Goal: Task Accomplishment & Management: Use online tool/utility

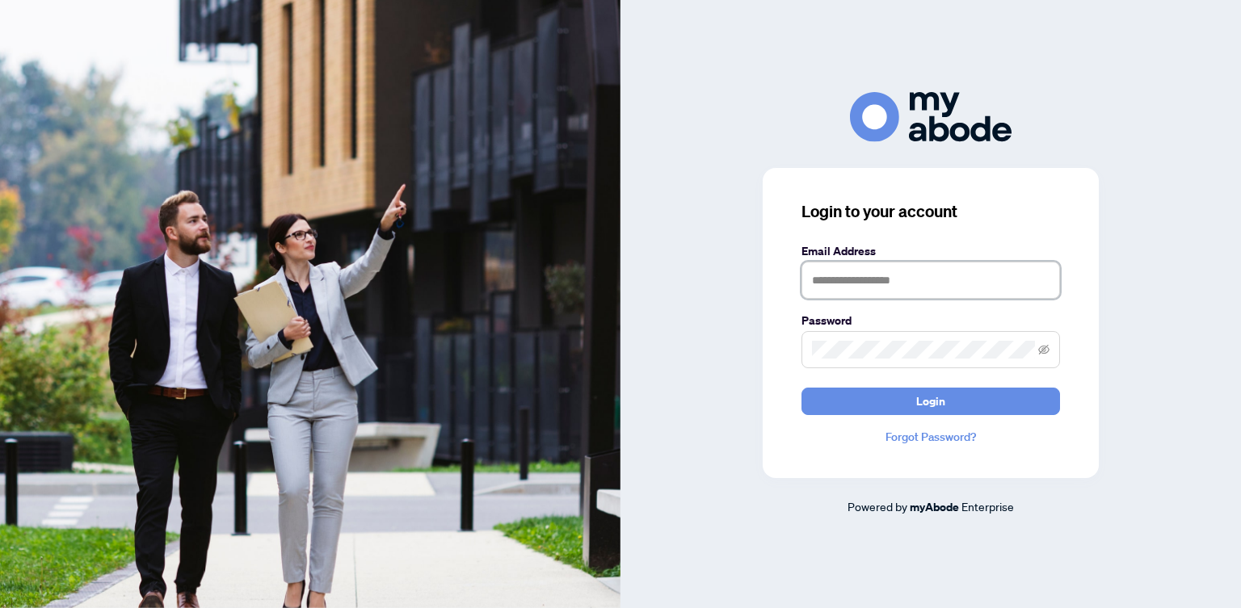
click at [844, 277] on input "text" at bounding box center [930, 280] width 258 height 37
type input "**********"
click at [928, 401] on span "Login" at bounding box center [930, 402] width 29 height 26
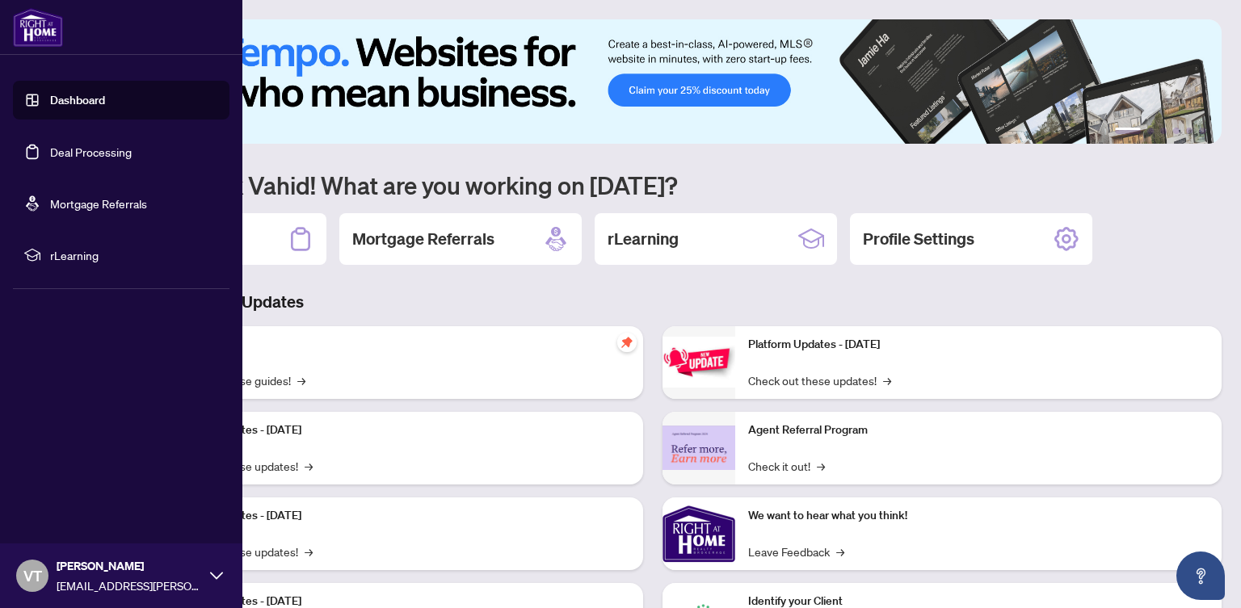
click at [50, 154] on link "Deal Processing" at bounding box center [91, 152] width 82 height 15
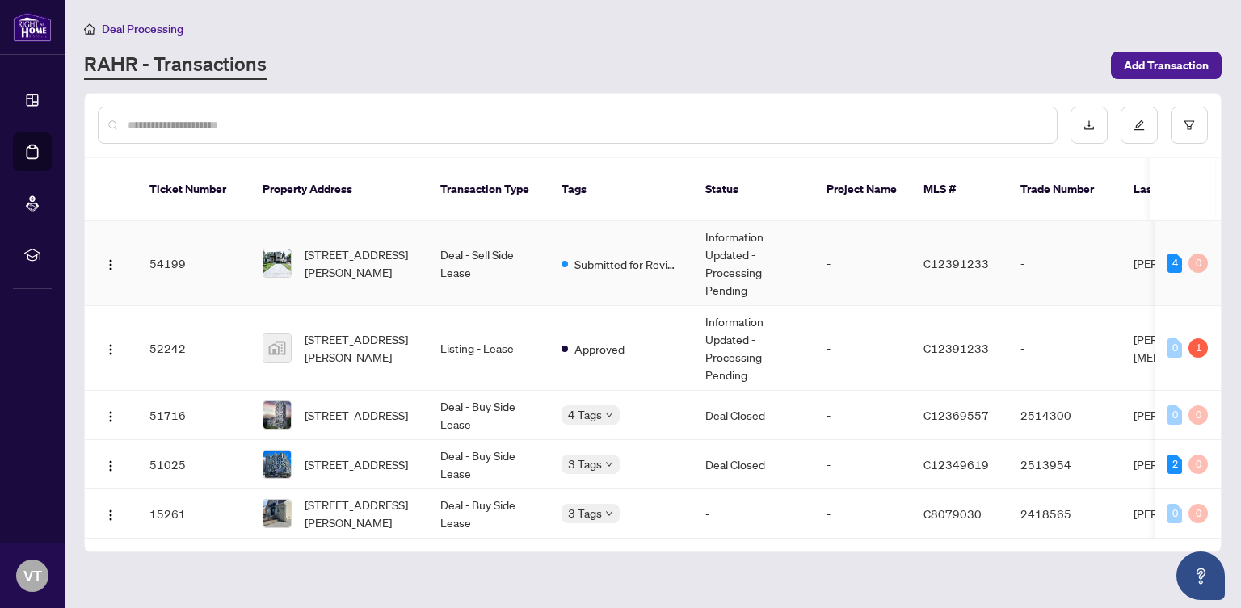
click at [225, 267] on td "54199" at bounding box center [193, 263] width 113 height 85
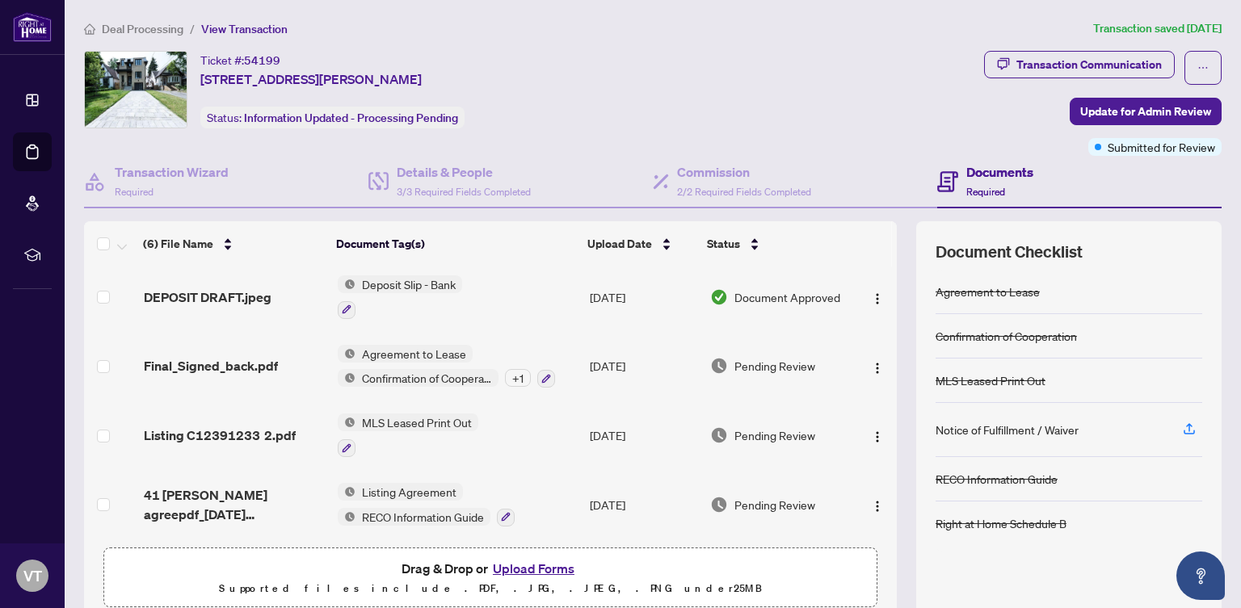
scroll to position [67, 0]
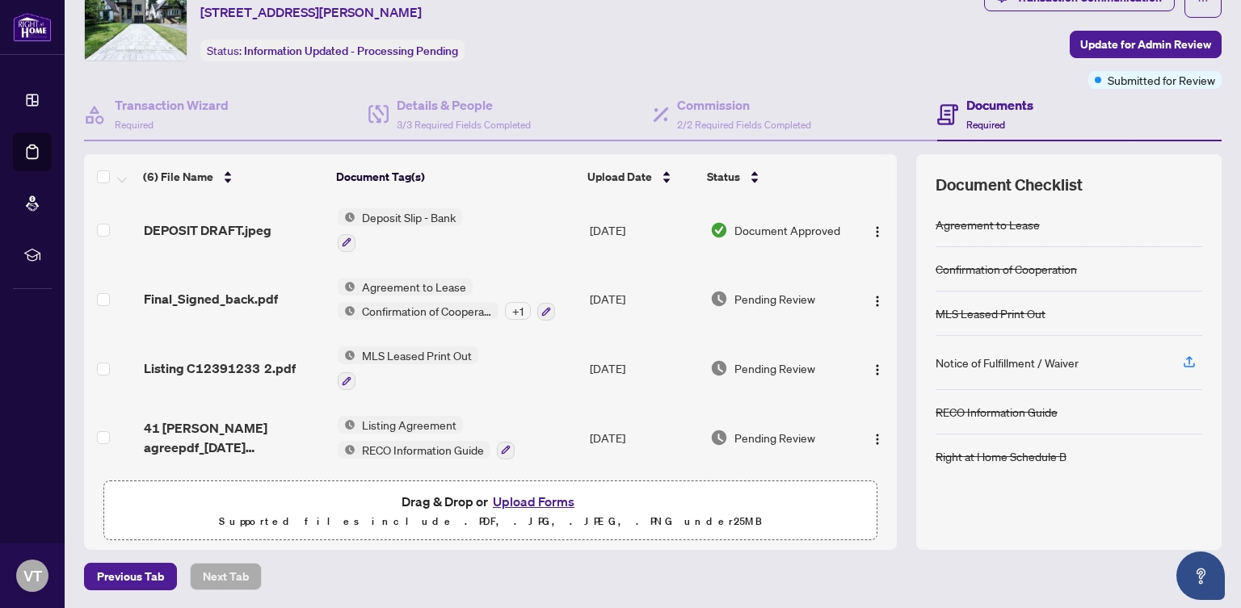
click at [531, 503] on button "Upload Forms" at bounding box center [533, 501] width 91 height 21
click at [553, 505] on button "Upload Forms" at bounding box center [533, 501] width 91 height 21
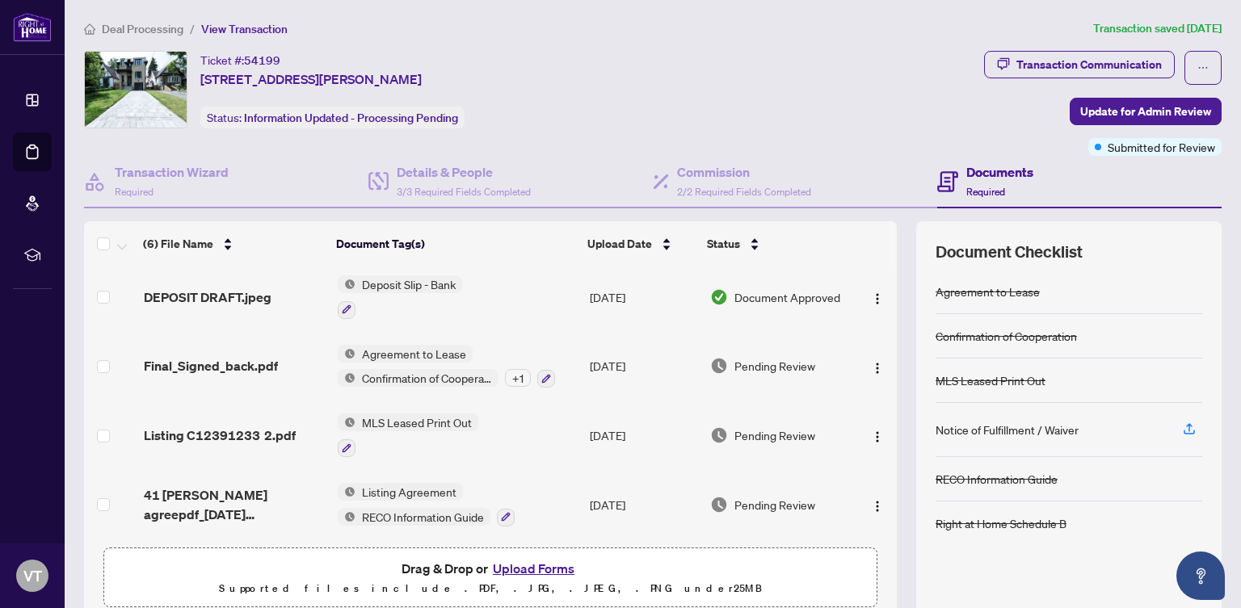
scroll to position [67, 0]
